Goal: Information Seeking & Learning: Learn about a topic

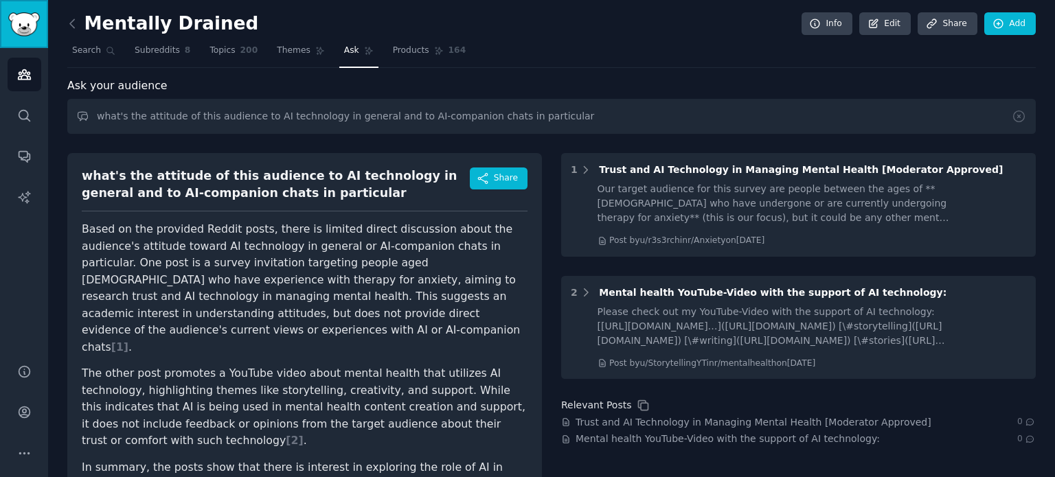
click at [23, 29] on img "Sidebar" at bounding box center [24, 24] width 32 height 24
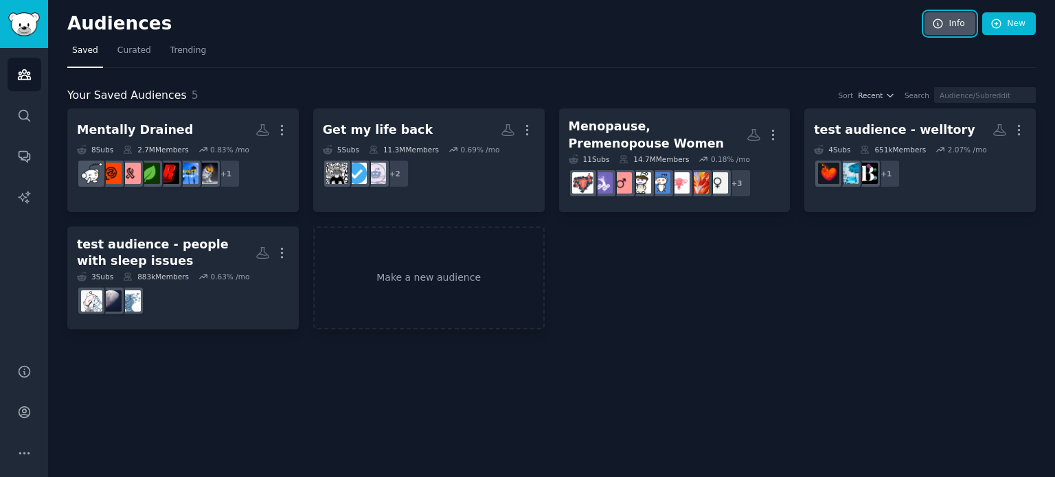
click at [959, 21] on link "Info" at bounding box center [950, 23] width 51 height 23
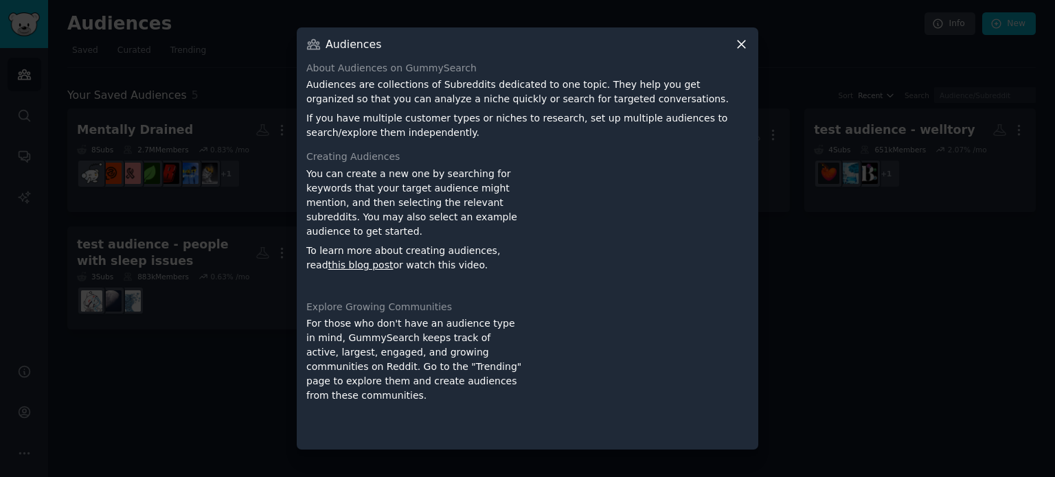
click at [743, 48] on icon at bounding box center [741, 44] width 14 height 14
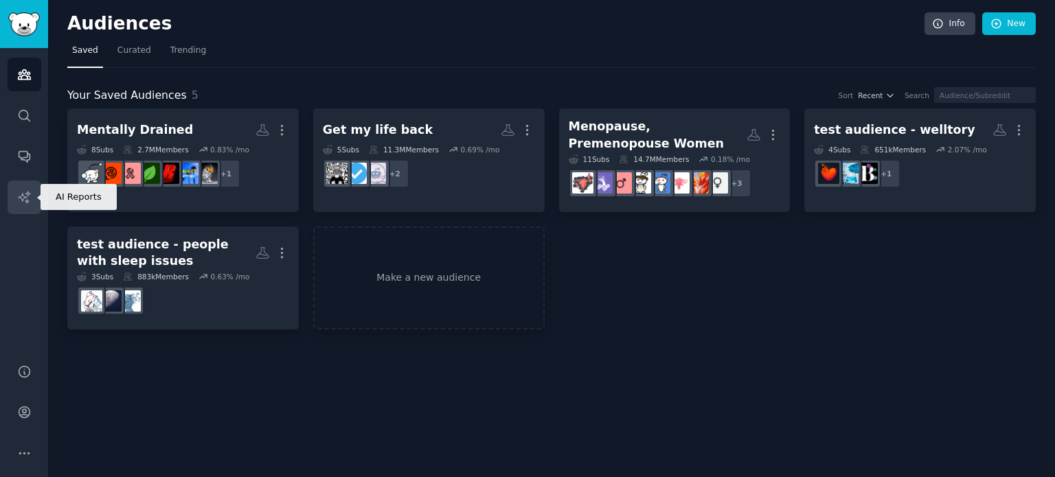
click at [19, 198] on icon "Sidebar" at bounding box center [24, 197] width 14 height 14
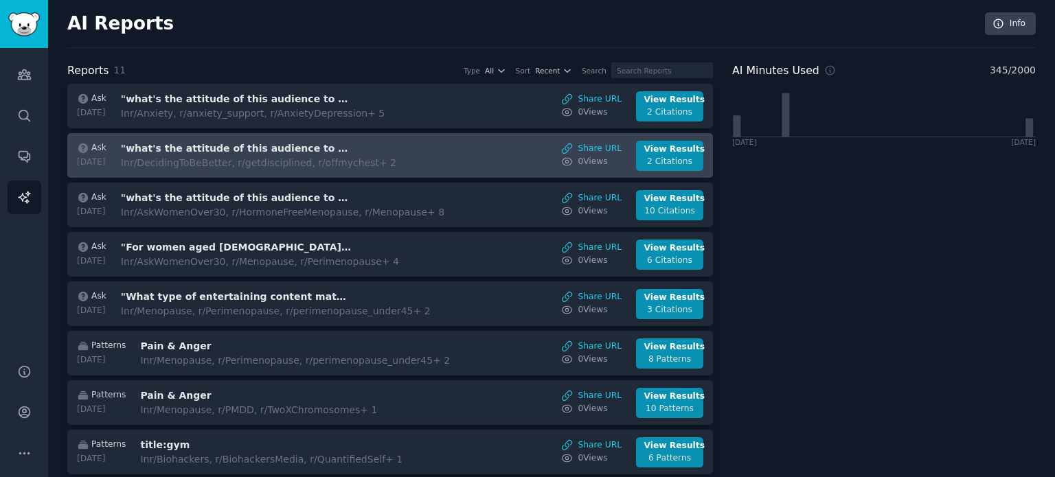
click at [336, 142] on h3 ""what's the attitude of this audience to AI technology in general and to AI-com…" at bounding box center [236, 149] width 231 height 14
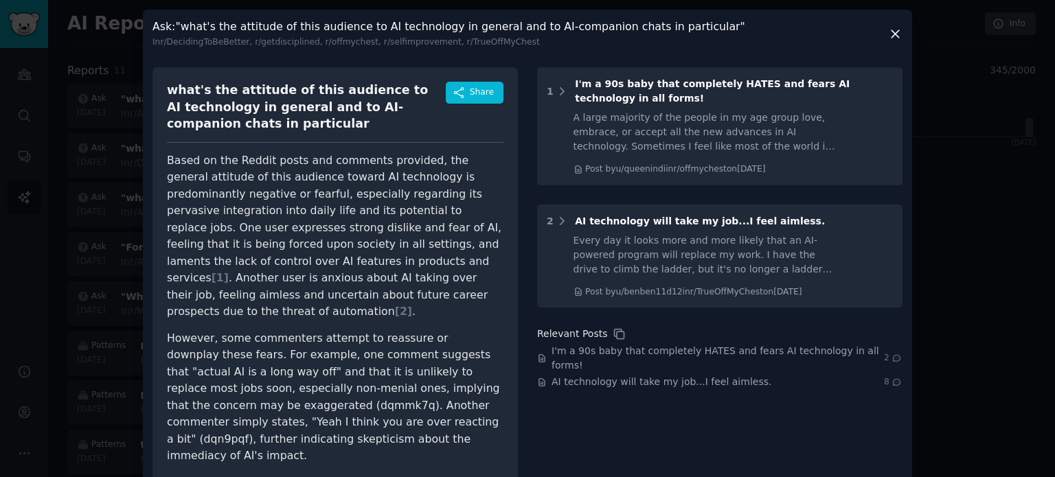
click at [897, 39] on icon at bounding box center [895, 34] width 14 height 14
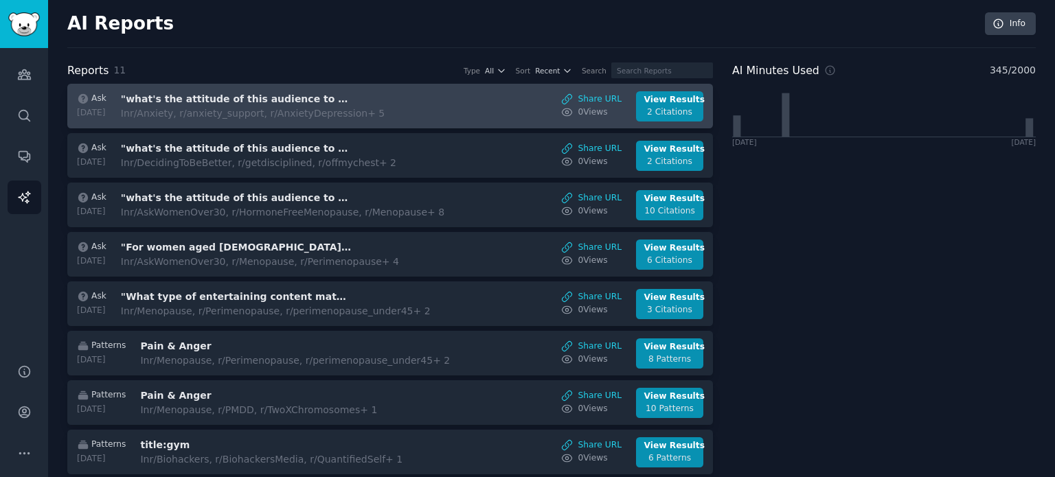
click at [99, 98] on span "Ask" at bounding box center [98, 99] width 15 height 12
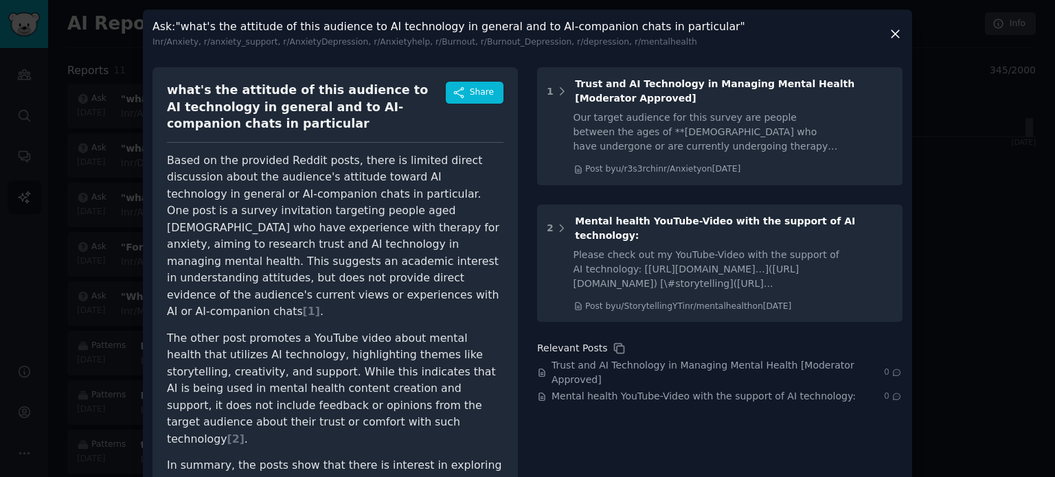
click at [888, 32] on icon at bounding box center [895, 34] width 14 height 14
